Goal: Check status: Check status

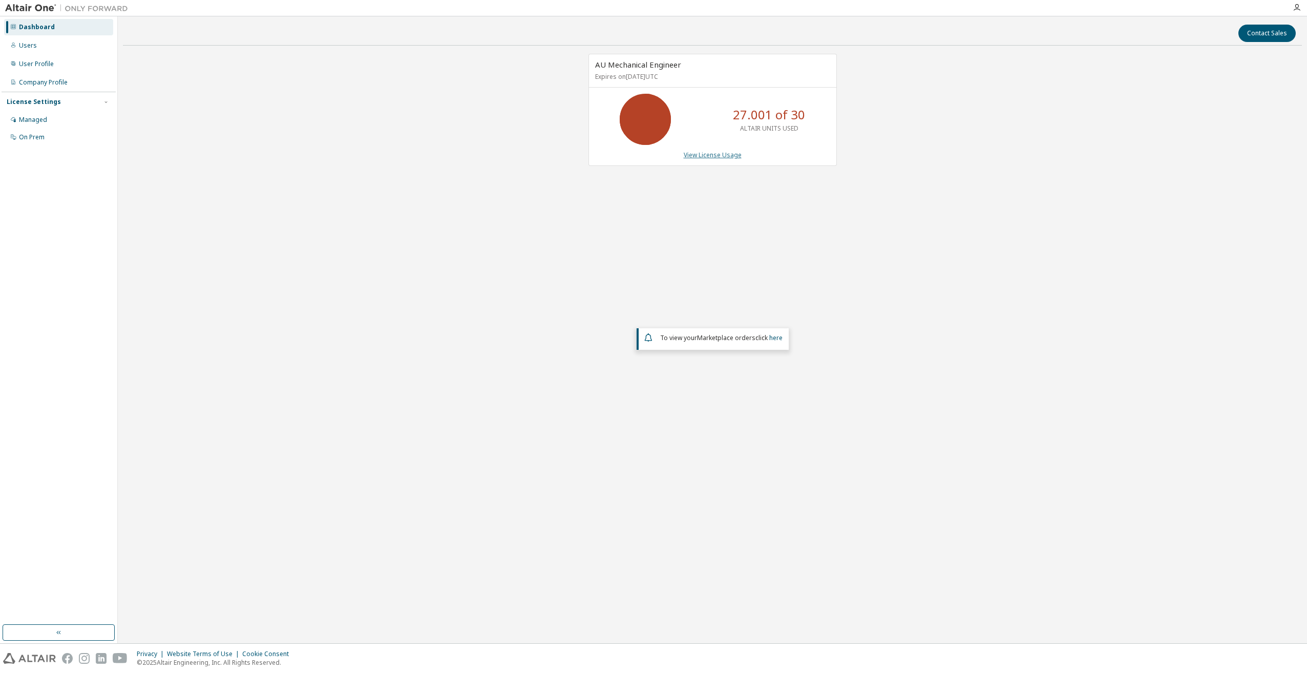
click at [731, 157] on link "View License Usage" at bounding box center [713, 155] width 58 height 9
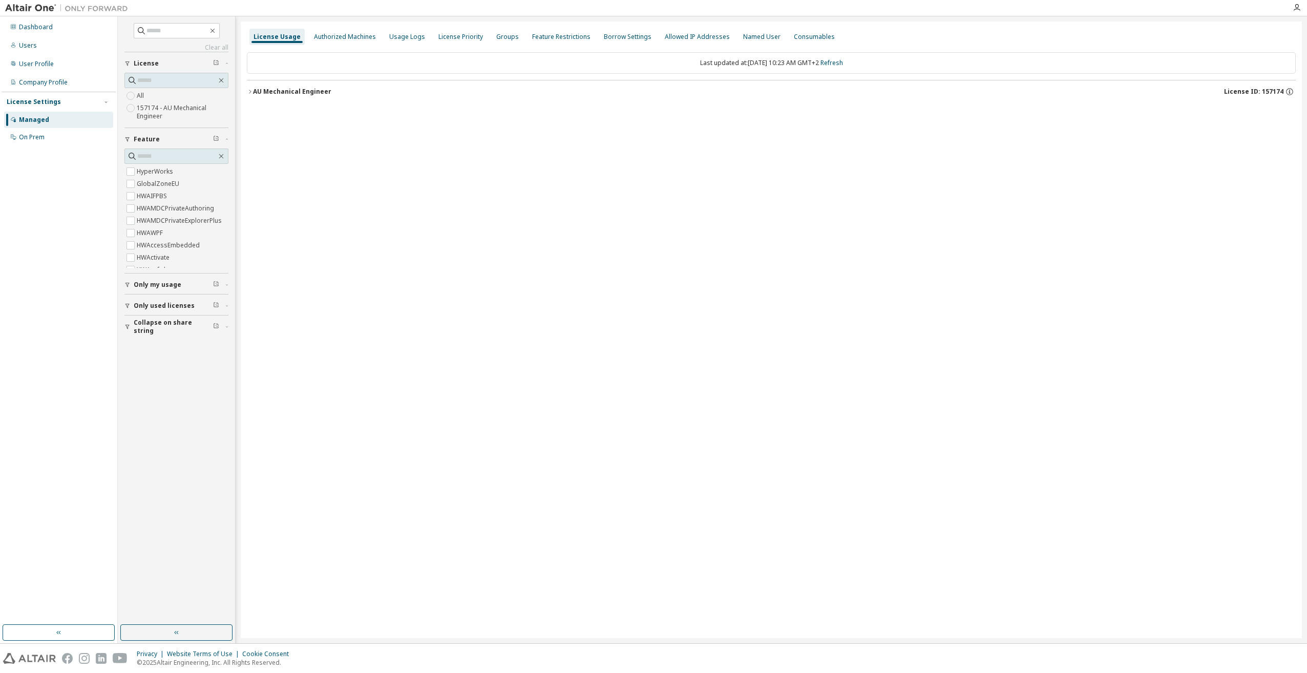
click at [254, 90] on div "AU Mechanical Engineer" at bounding box center [292, 92] width 78 height 8
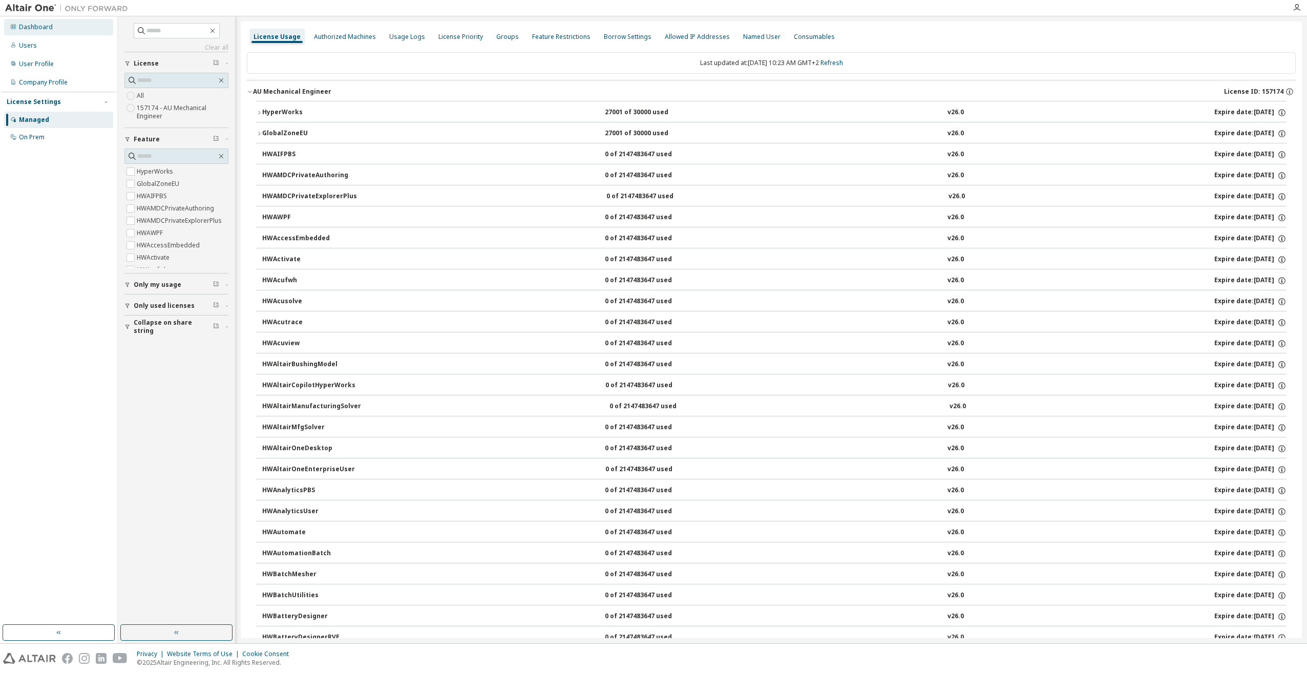
click at [37, 29] on div "Dashboard" at bounding box center [36, 27] width 34 height 8
